Goal: Find specific page/section: Find specific page/section

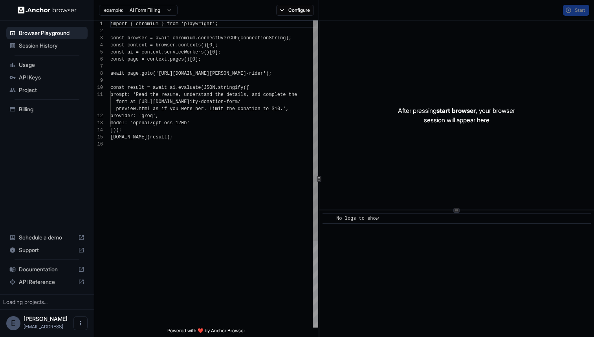
scroll to position [71, 0]
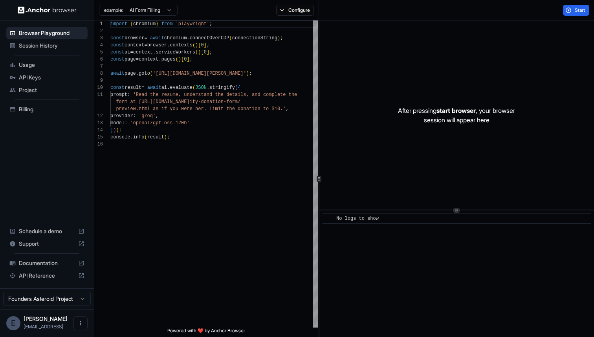
click at [52, 47] on span "Session History" at bounding box center [52, 46] width 66 height 8
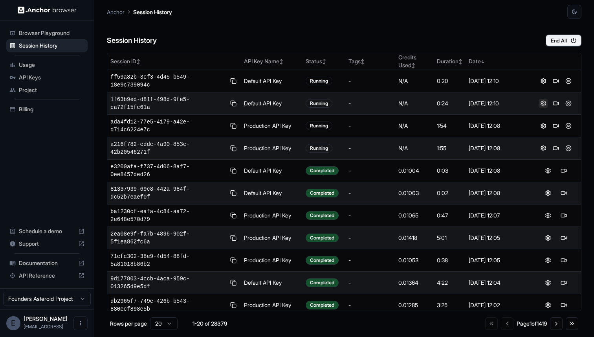
click at [544, 105] on button at bounding box center [543, 103] width 9 height 9
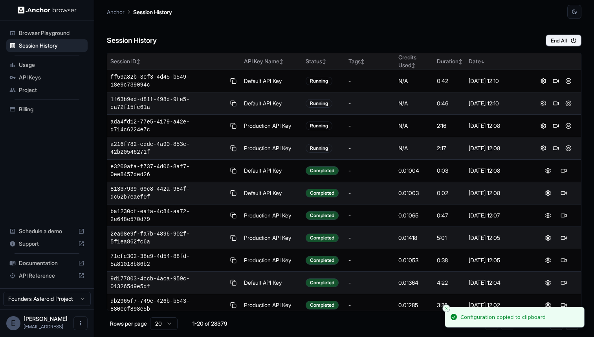
click at [340, 69] on th "Status ↕" at bounding box center [324, 61] width 43 height 17
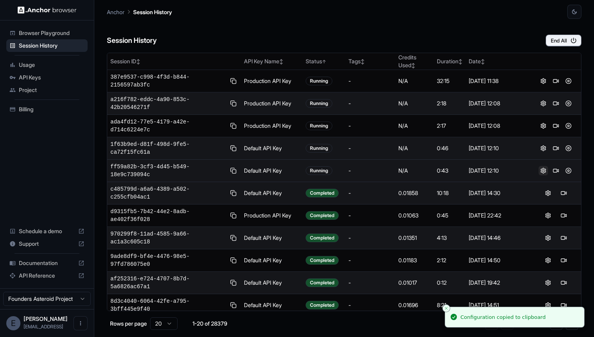
click at [539, 171] on button at bounding box center [543, 170] width 9 height 9
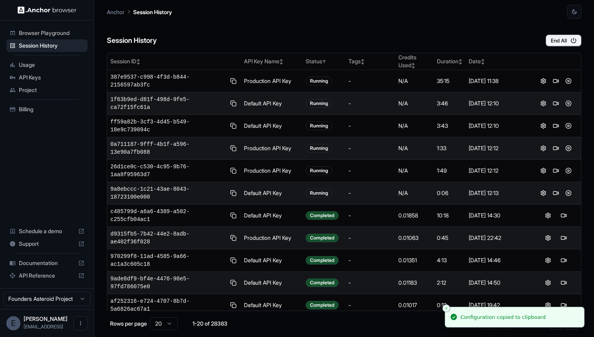
click at [218, 39] on div "Session History End All" at bounding box center [344, 33] width 475 height 28
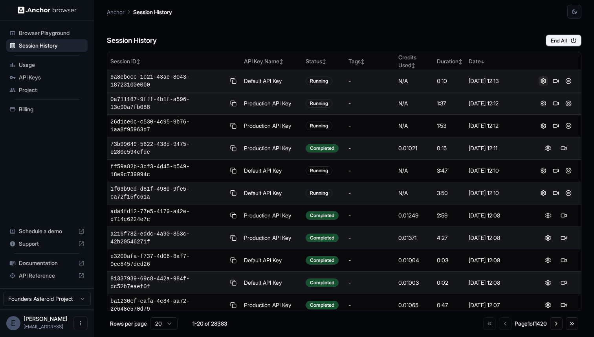
click at [542, 81] on button at bounding box center [543, 80] width 9 height 9
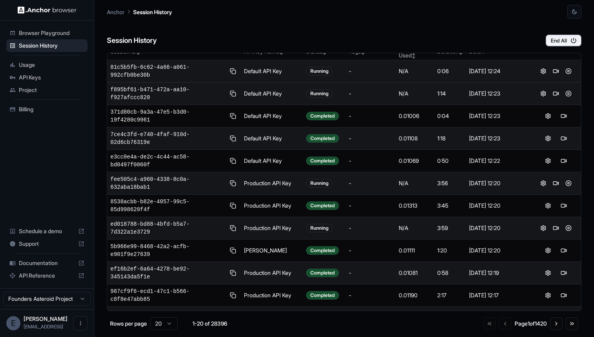
scroll to position [15, 0]
